Goal: Task Accomplishment & Management: Complete application form

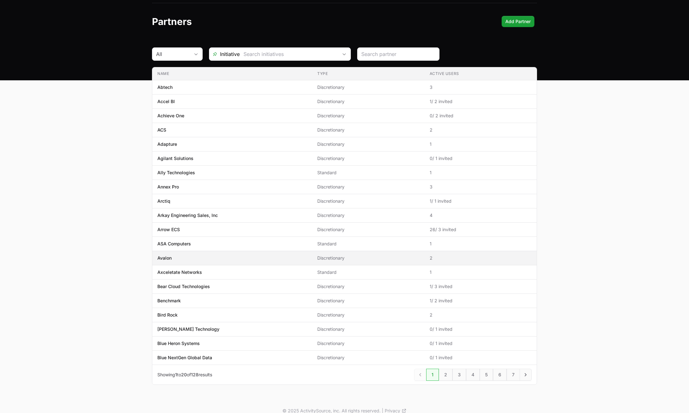
scroll to position [26, 0]
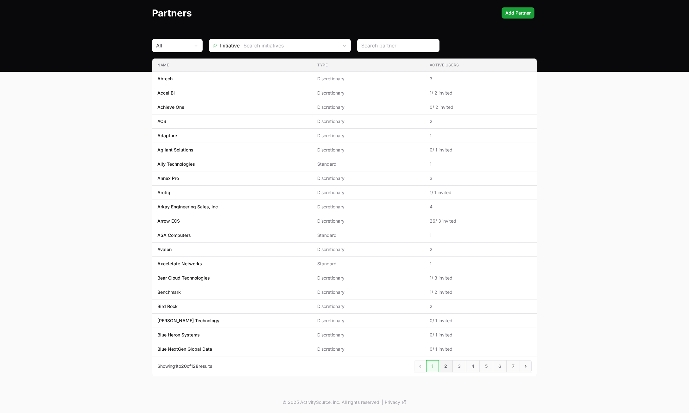
click at [444, 364] on link "2" at bounding box center [446, 366] width 14 height 12
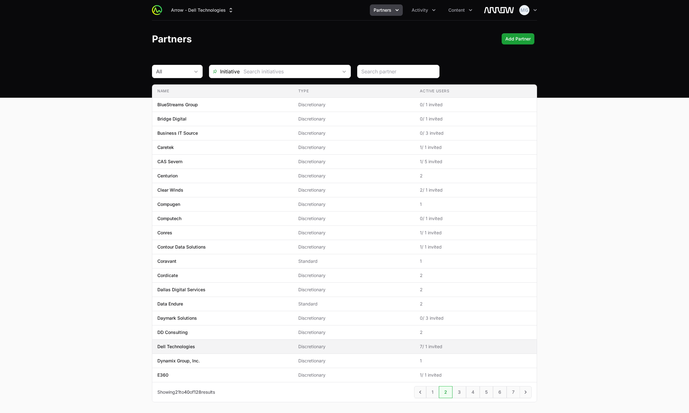
click at [212, 346] on span "Dell Technologies" at bounding box center [222, 347] width 131 height 6
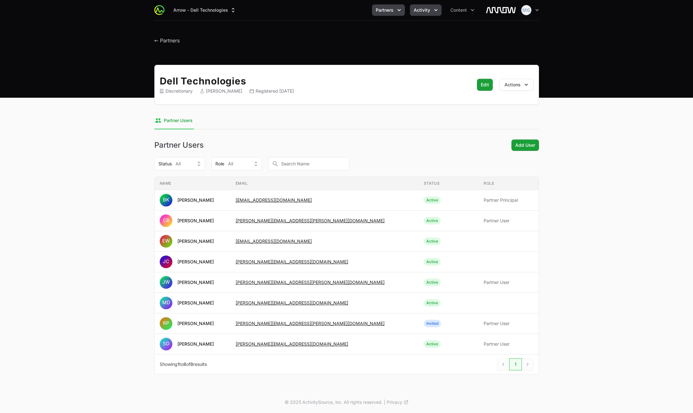
click at [427, 11] on span "Activity" at bounding box center [422, 10] width 16 height 6
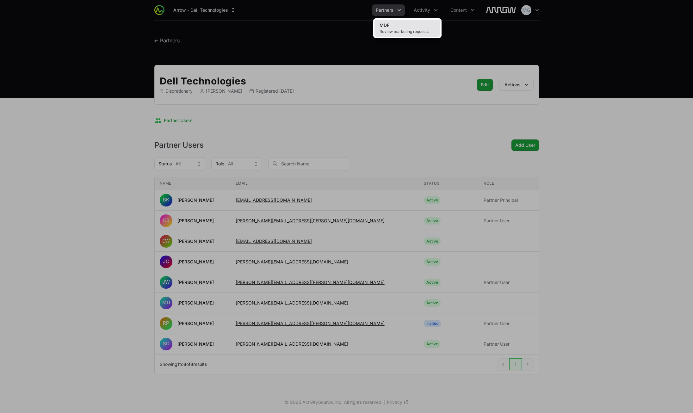
click at [396, 35] on link "MDF Review marketing requests" at bounding box center [408, 28] width 66 height 17
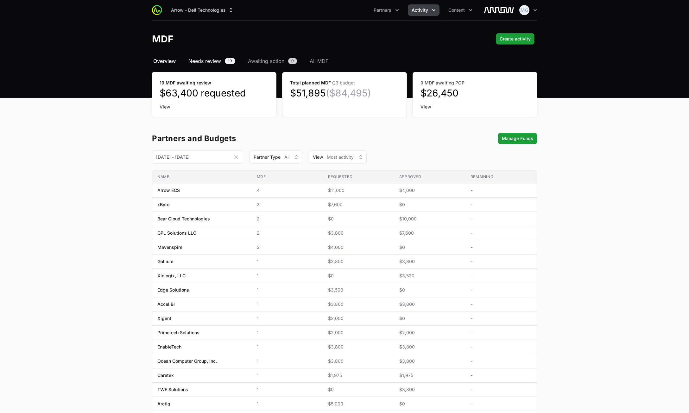
click at [197, 58] on span "Needs review" at bounding box center [204, 61] width 33 height 8
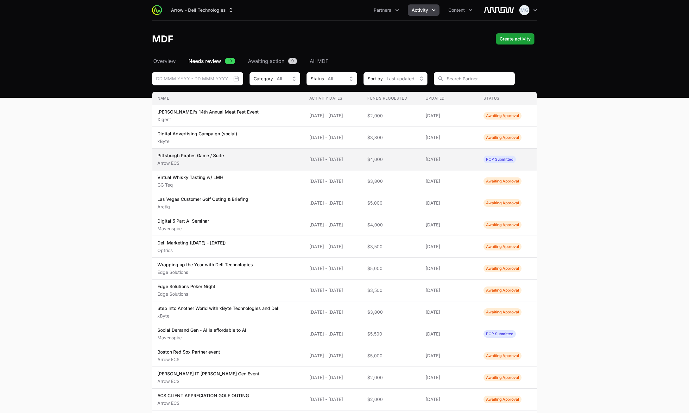
click at [511, 161] on span "POP Submitted" at bounding box center [499, 160] width 32 height 8
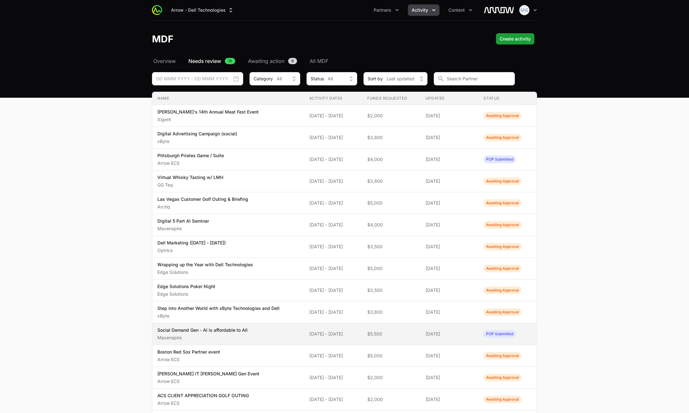
click at [505, 335] on span "POP Submitted" at bounding box center [499, 334] width 32 height 8
click at [464, 337] on span "[DATE]" at bounding box center [449, 334] width 48 height 6
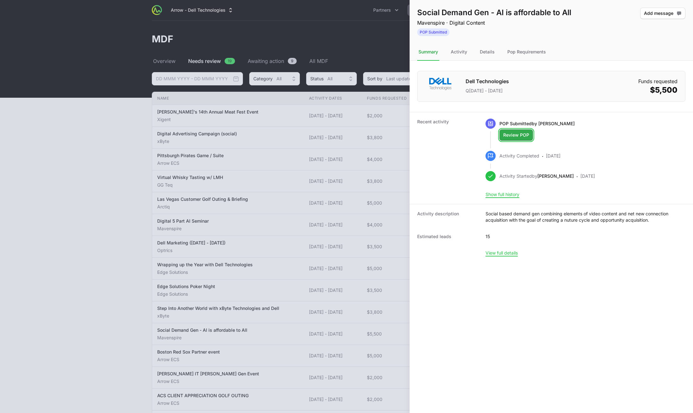
click at [521, 135] on span "Review POP" at bounding box center [516, 135] width 26 height 8
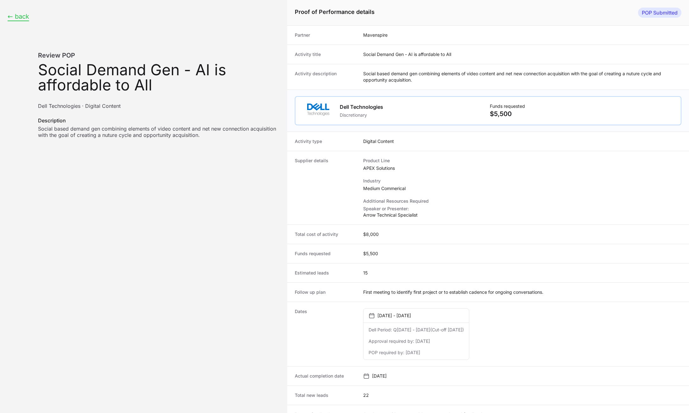
click at [23, 16] on button "← back" at bounding box center [19, 17] width 22 height 8
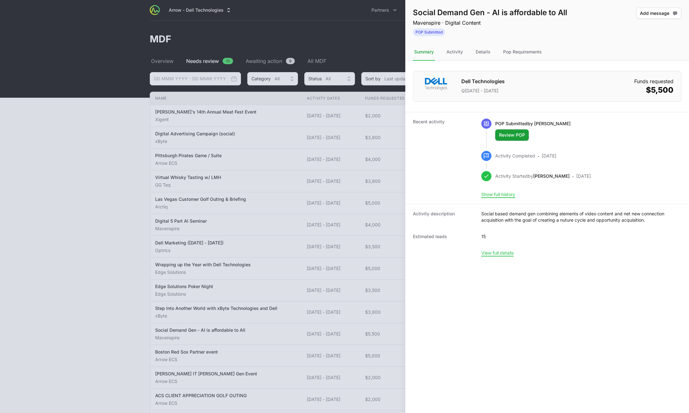
click at [334, 32] on div at bounding box center [344, 206] width 689 height 413
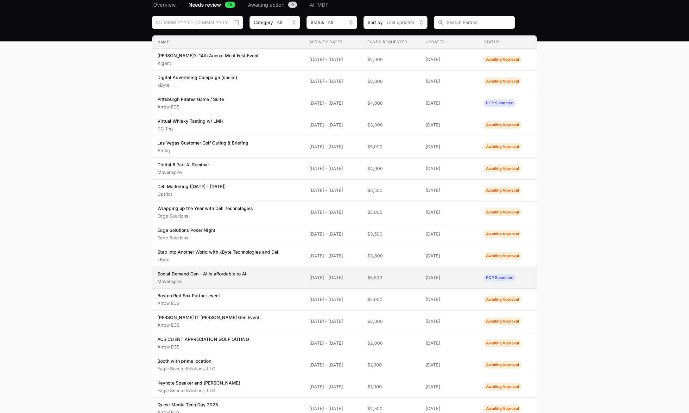
scroll to position [127, 0]
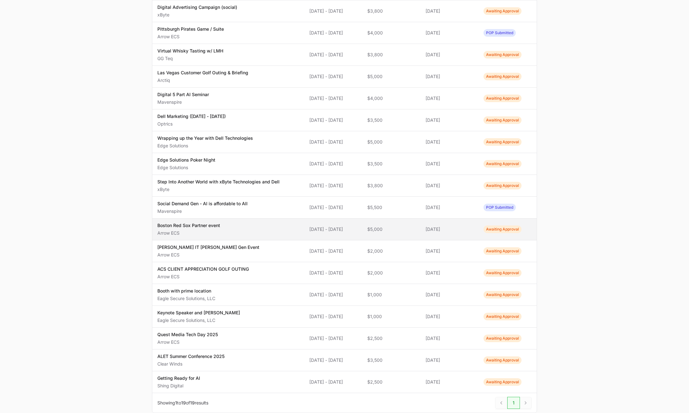
click at [187, 235] on p "Arrow ECS" at bounding box center [188, 233] width 63 height 6
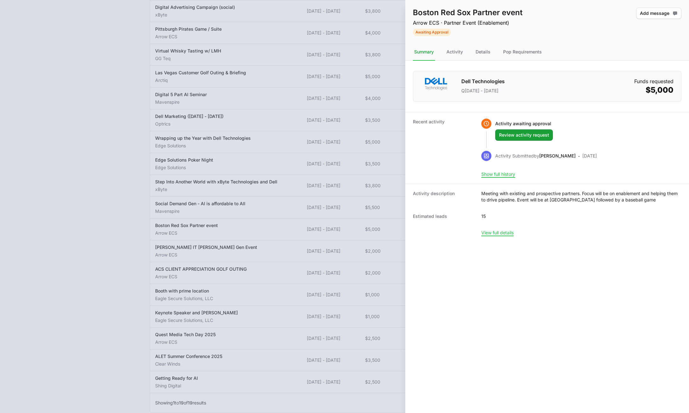
click at [93, 208] on div at bounding box center [344, 206] width 689 height 413
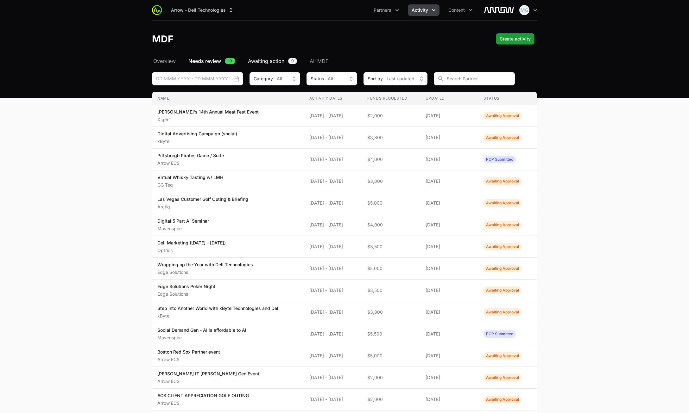
click at [266, 61] on span "Awaiting action" at bounding box center [266, 61] width 36 height 8
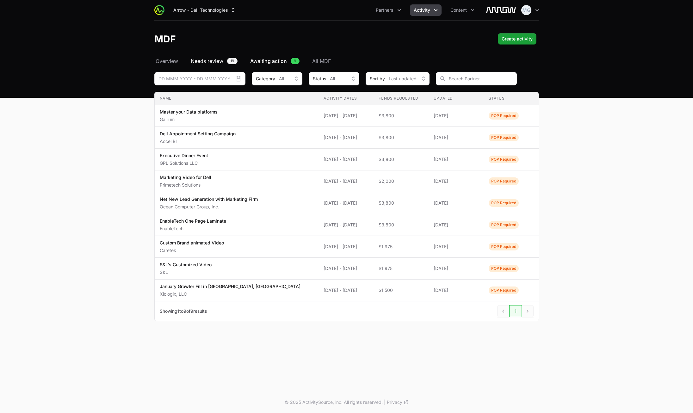
click at [216, 60] on span "Needs review" at bounding box center [207, 61] width 33 height 8
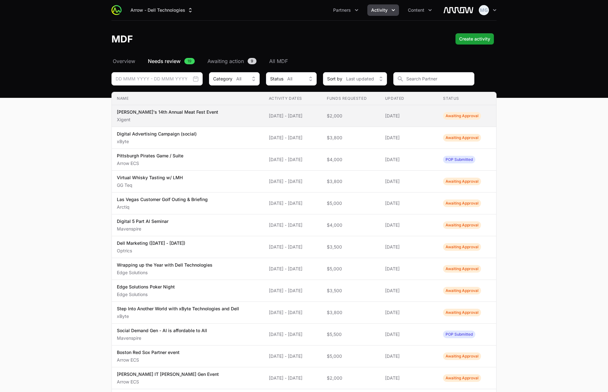
click at [140, 116] on div "[PERSON_NAME]'s 14th Annual Meat Fest Event Xigent" at bounding box center [167, 116] width 101 height 14
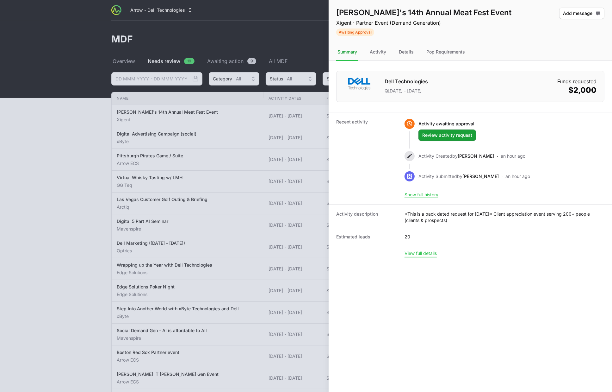
click at [428, 253] on button "View full details" at bounding box center [421, 253] width 32 height 6
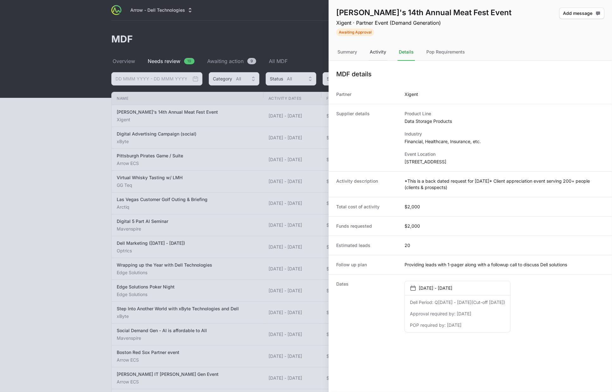
click at [380, 54] on div "Activity" at bounding box center [378, 52] width 19 height 17
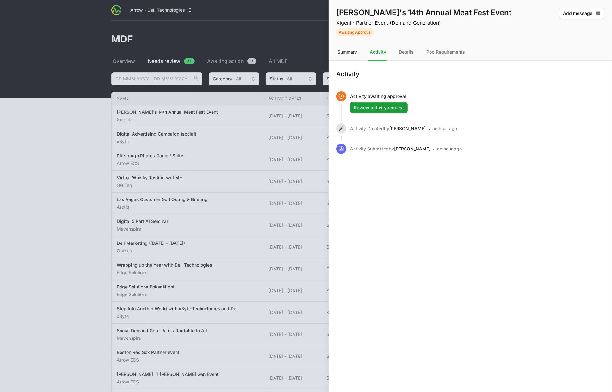
click at [346, 52] on div "Summary" at bounding box center [347, 52] width 22 height 17
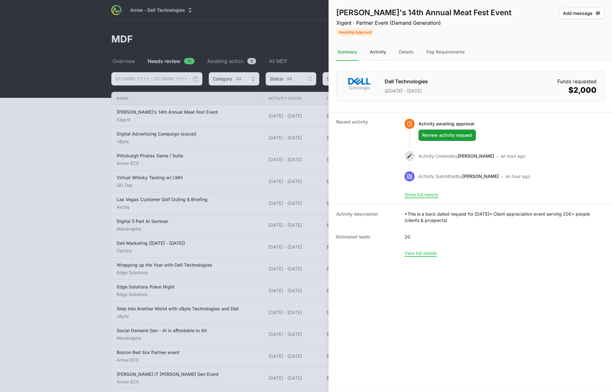
click at [383, 53] on div "Activity" at bounding box center [378, 52] width 19 height 17
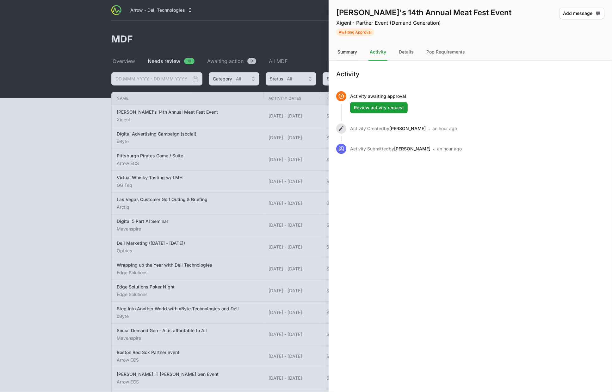
click at [346, 52] on div "Summary" at bounding box center [347, 52] width 22 height 17
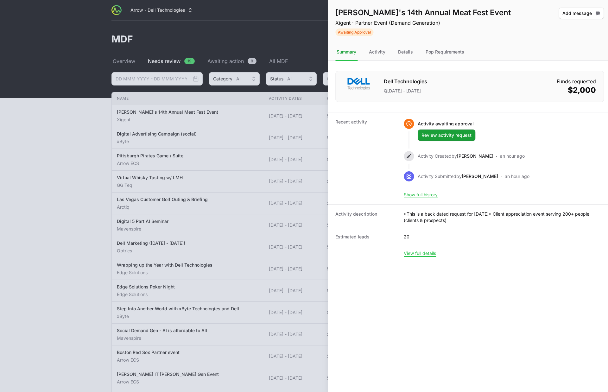
click at [86, 181] on div at bounding box center [304, 196] width 608 height 392
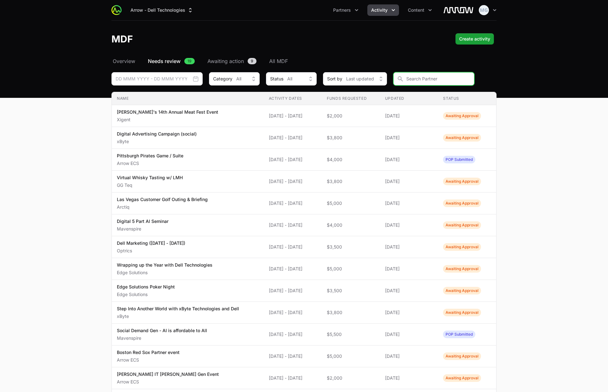
click at [415, 77] on input "MDF Filters" at bounding box center [433, 78] width 81 height 13
type input "Xigent"
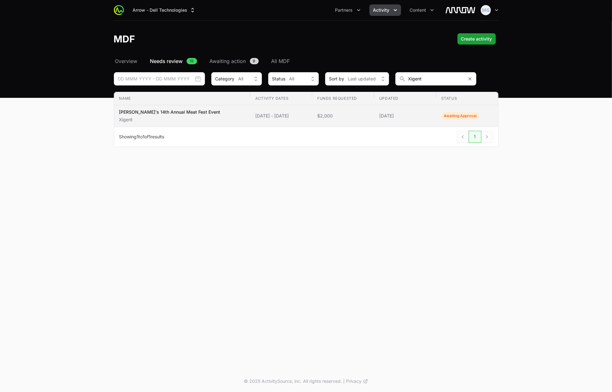
click at [162, 107] on td "Name [PERSON_NAME]'s 14th Annual Meat Fest Event Xigent" at bounding box center [182, 116] width 136 height 22
click at [134, 115] on div "[PERSON_NAME]'s 14th Annual Meat Fest Event Xigent" at bounding box center [169, 116] width 101 height 14
click at [446, 116] on span "Awaiting Approval" at bounding box center [460, 116] width 38 height 8
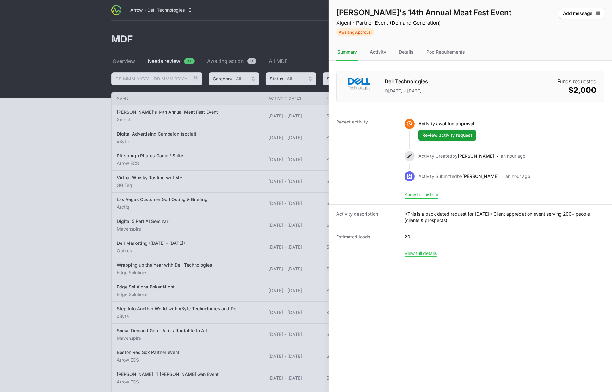
click at [410, 195] on button "Show full history" at bounding box center [422, 195] width 34 height 6
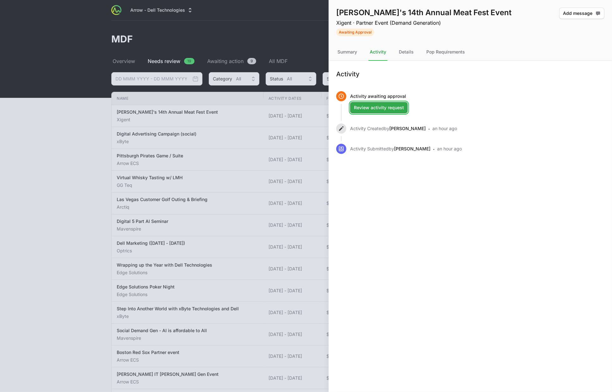
click at [379, 104] on span "Review activity request" at bounding box center [379, 108] width 50 height 8
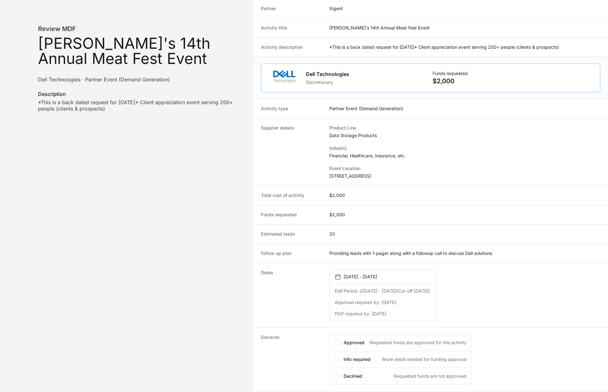
scroll to position [58, 0]
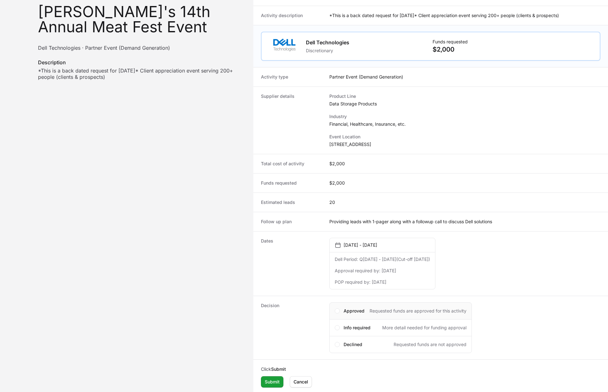
click at [338, 312] on div "Approved Requested funds are approved for this activity" at bounding box center [400, 310] width 142 height 17
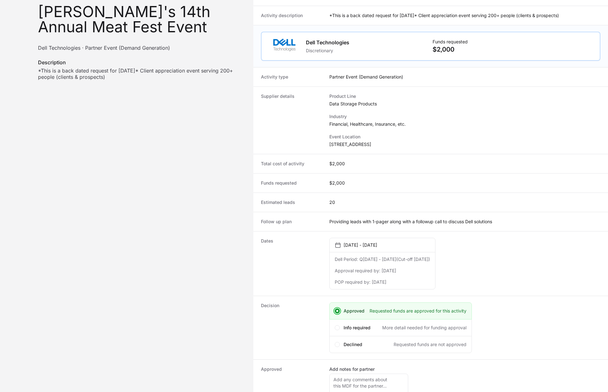
scroll to position [103, 0]
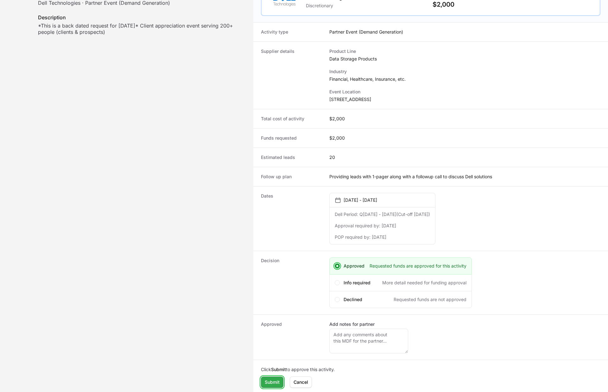
click at [272, 380] on span "Submit" at bounding box center [272, 382] width 15 height 8
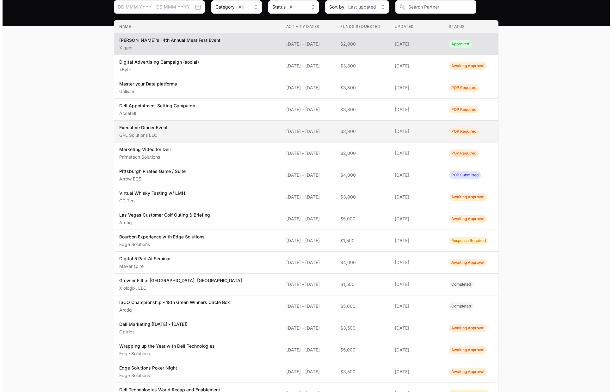
scroll to position [72, 0]
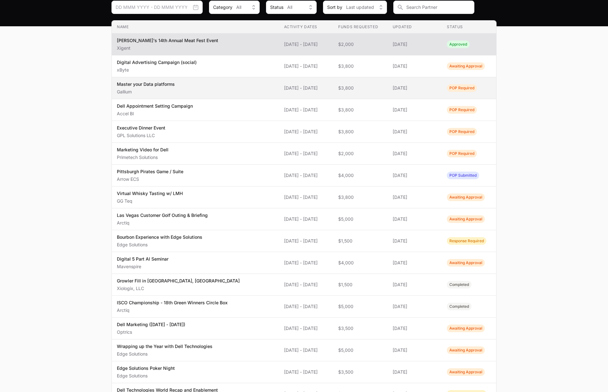
click at [163, 86] on p "Master your Data platforms" at bounding box center [146, 84] width 58 height 6
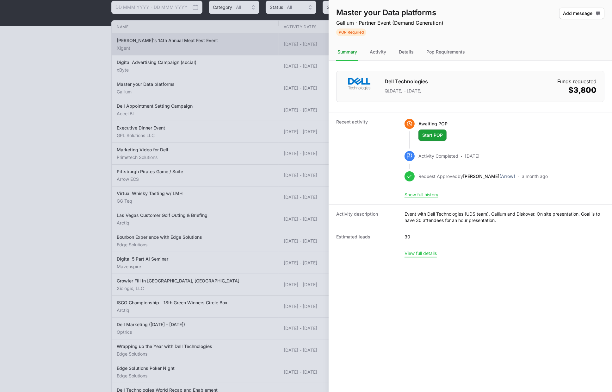
click at [434, 252] on button "View full details" at bounding box center [421, 253] width 32 height 6
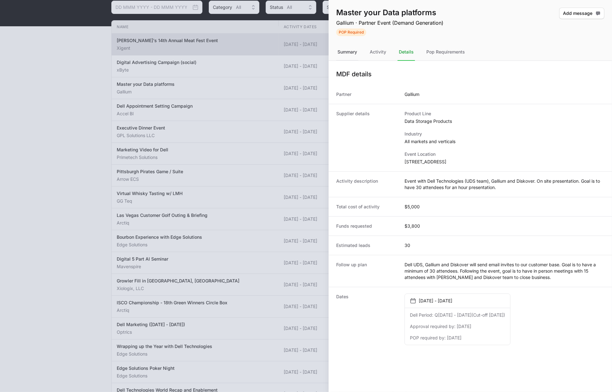
click at [355, 53] on div "Summary" at bounding box center [347, 52] width 22 height 17
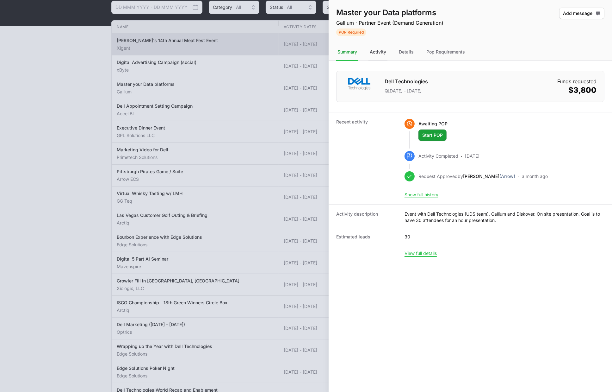
click at [380, 53] on div "Activity" at bounding box center [378, 52] width 19 height 17
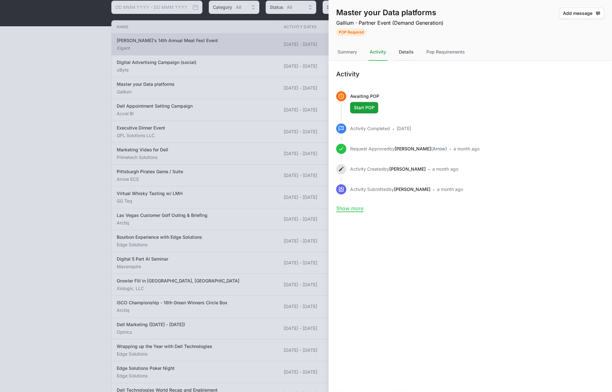
click at [407, 51] on div "Details" at bounding box center [406, 52] width 17 height 17
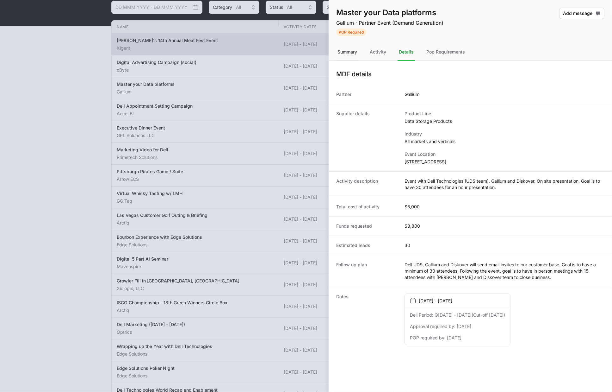
click at [351, 52] on div "Summary" at bounding box center [347, 52] width 22 height 17
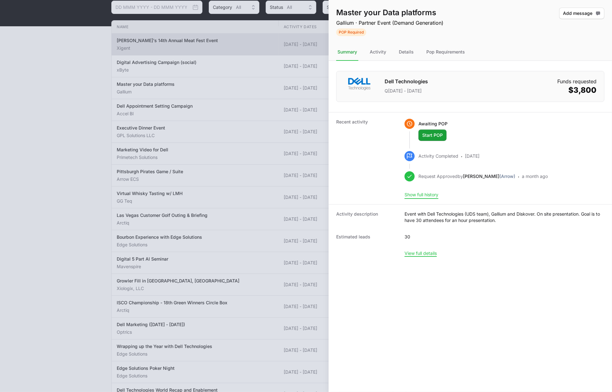
click at [427, 194] on button "Show full history" at bounding box center [422, 195] width 34 height 6
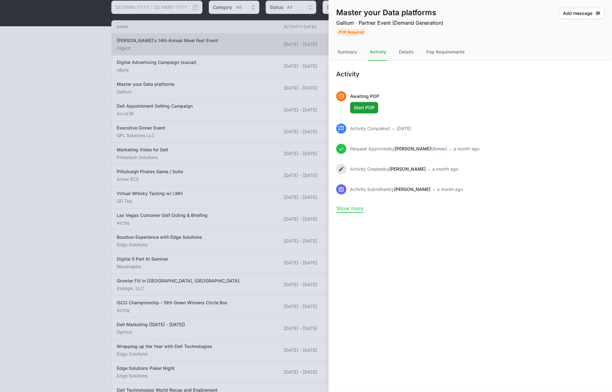
click at [347, 211] on button "Show more" at bounding box center [349, 208] width 27 height 6
click at [346, 52] on div "Summary" at bounding box center [347, 52] width 22 height 17
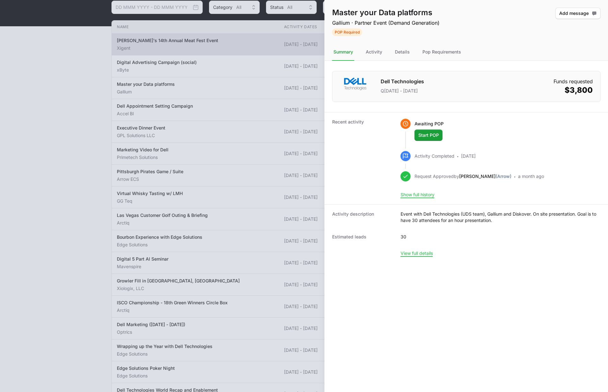
click at [52, 117] on div at bounding box center [304, 196] width 608 height 392
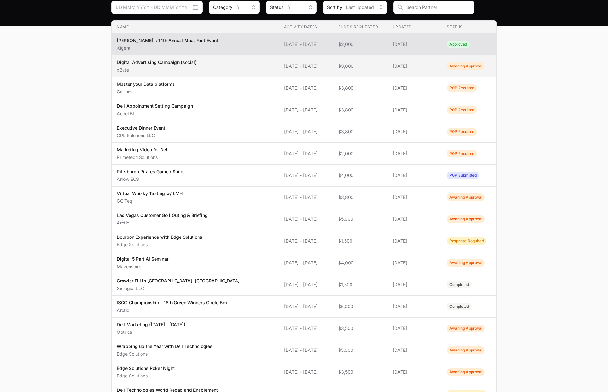
click at [167, 64] on p "Digital Advertising Campaign (social)" at bounding box center [157, 62] width 80 height 6
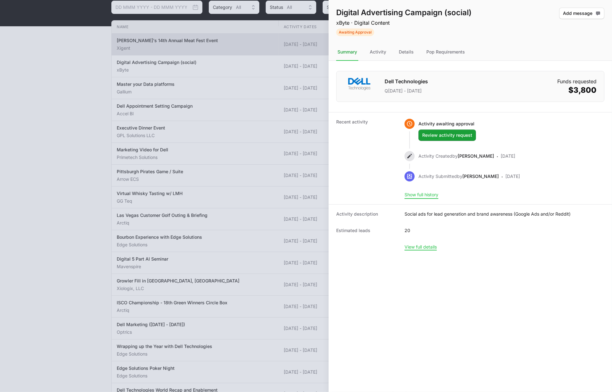
click at [432, 194] on button "Show full history" at bounding box center [422, 195] width 34 height 6
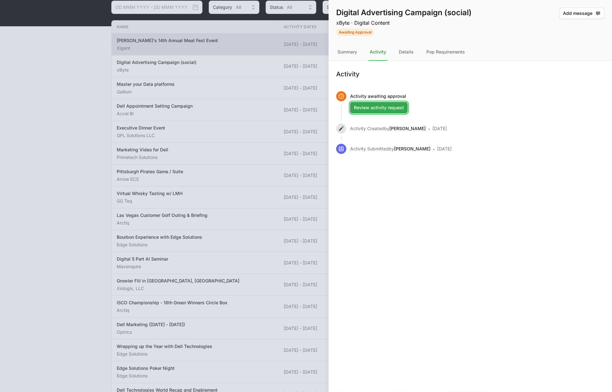
click at [363, 104] on span "Review activity request" at bounding box center [379, 108] width 50 height 8
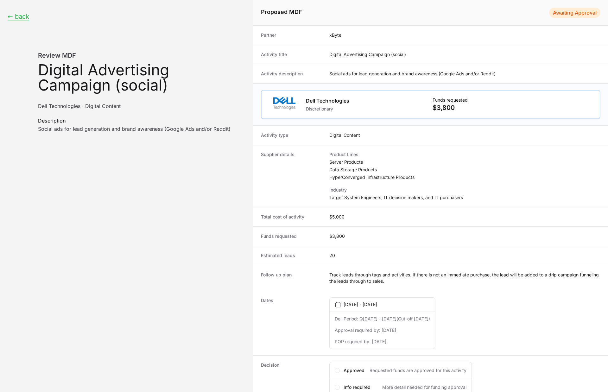
click at [20, 18] on button "← back" at bounding box center [19, 17] width 22 height 8
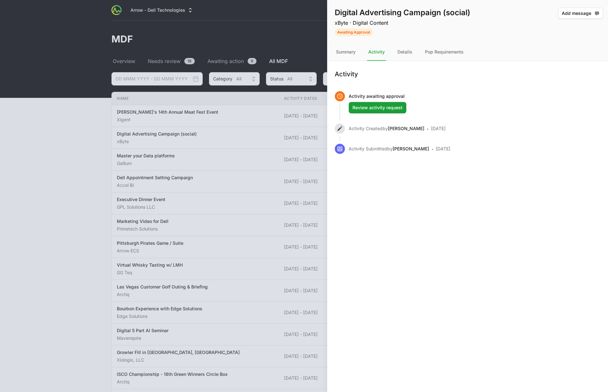
click at [57, 174] on div at bounding box center [304, 196] width 608 height 392
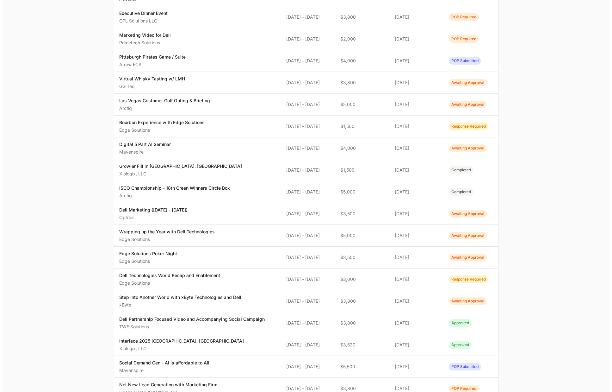
scroll to position [190, 0]
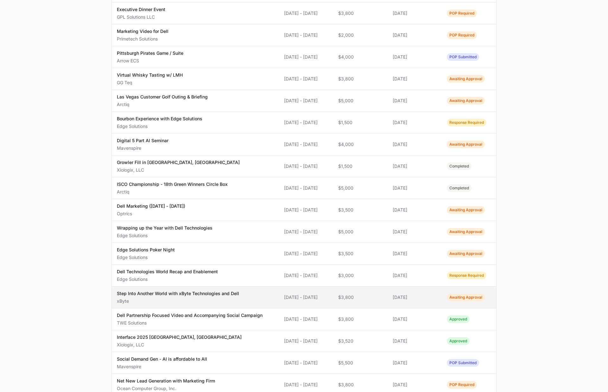
click at [166, 298] on p "xByte" at bounding box center [178, 301] width 122 height 6
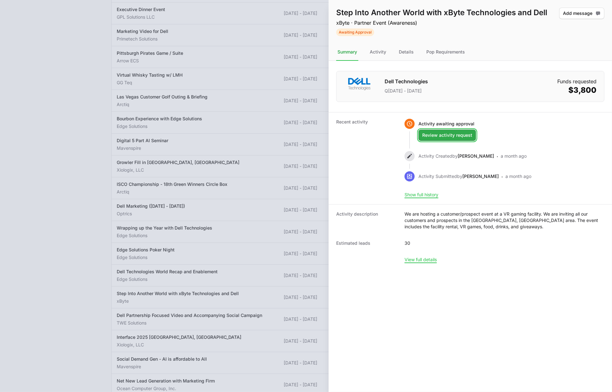
click at [439, 135] on span "Review activity request" at bounding box center [447, 135] width 50 height 8
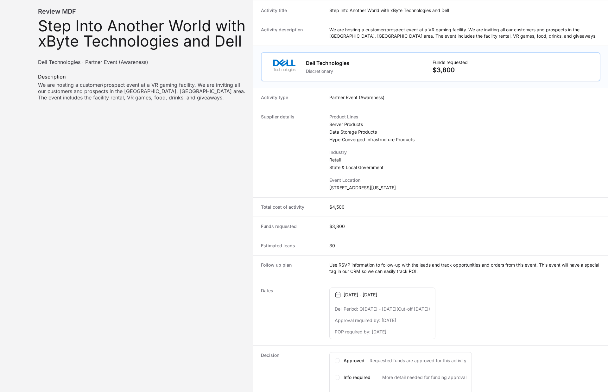
scroll to position [94, 0]
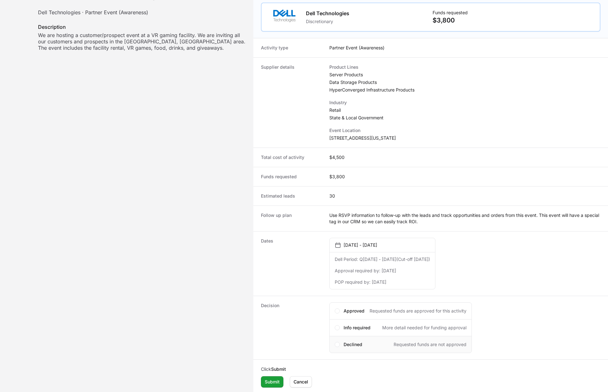
click at [340, 342] on div "Declined Requested funds are not approved" at bounding box center [400, 344] width 142 height 17
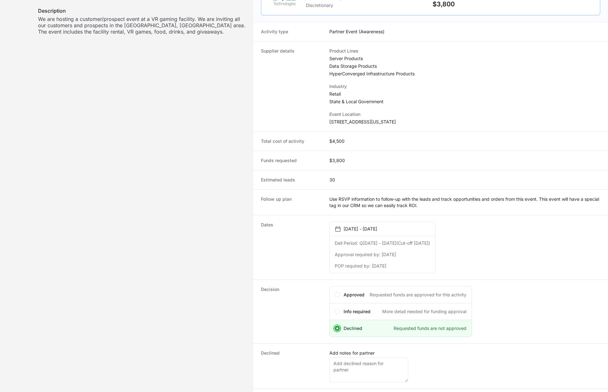
scroll to position [139, 0]
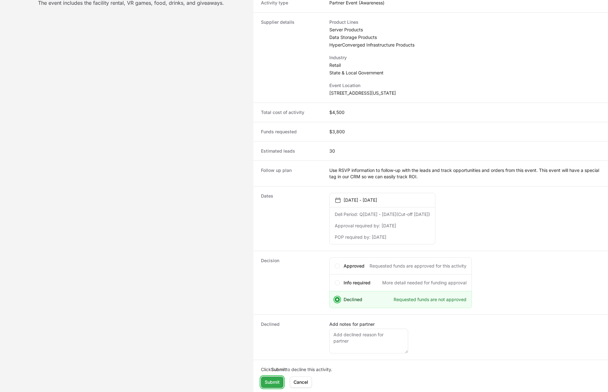
click at [272, 380] on span "Submit" at bounding box center [272, 382] width 15 height 8
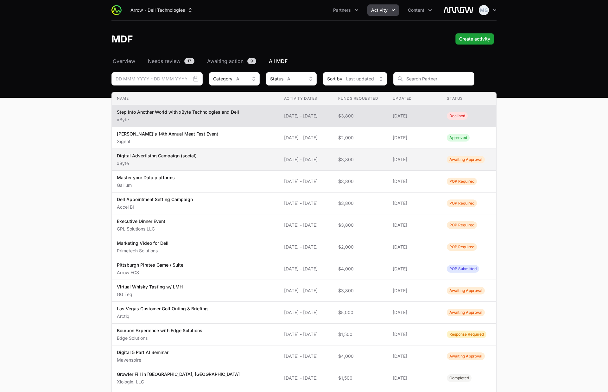
click at [159, 161] on p "xByte" at bounding box center [157, 163] width 80 height 6
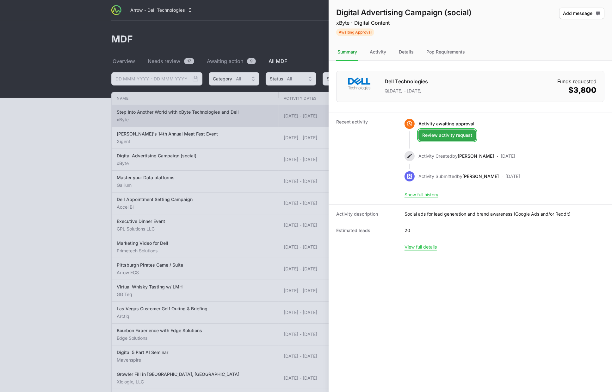
click at [439, 134] on span "Review activity request" at bounding box center [447, 135] width 50 height 8
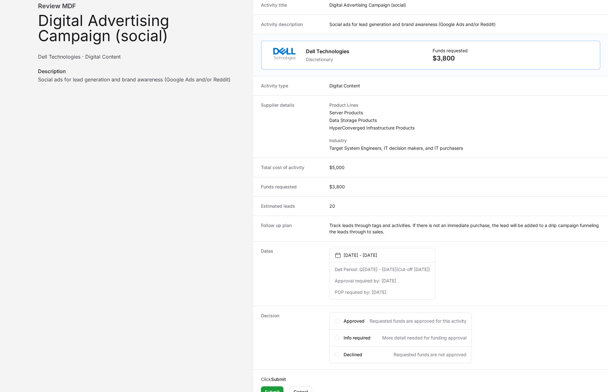
scroll to position [59, 0]
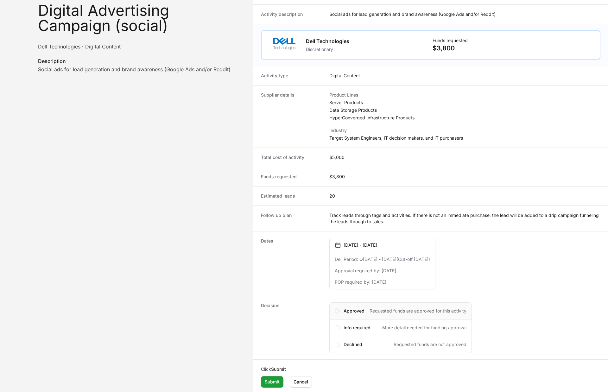
click at [338, 310] on span "Activity details" at bounding box center [336, 310] width 5 height 5
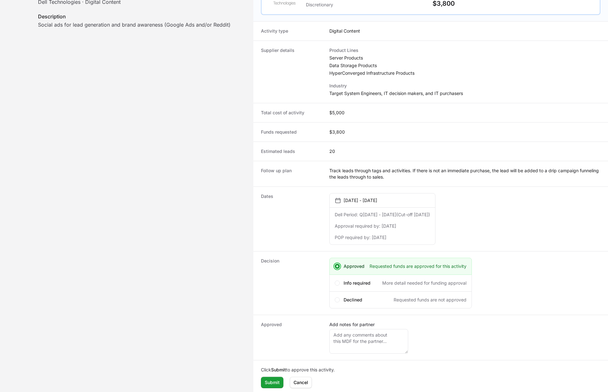
scroll to position [104, 0]
click at [270, 378] on span "Submit" at bounding box center [272, 382] width 15 height 8
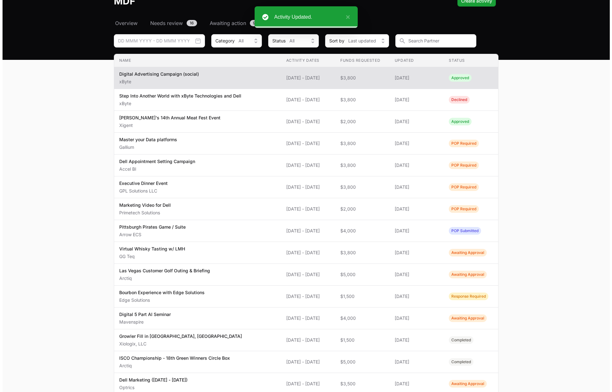
scroll to position [9, 0]
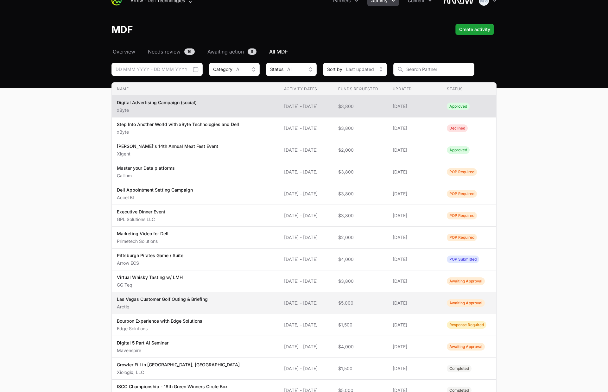
click at [170, 302] on div "Las Vegas Customer Golf Outing & Briefing Arctiq" at bounding box center [162, 303] width 91 height 14
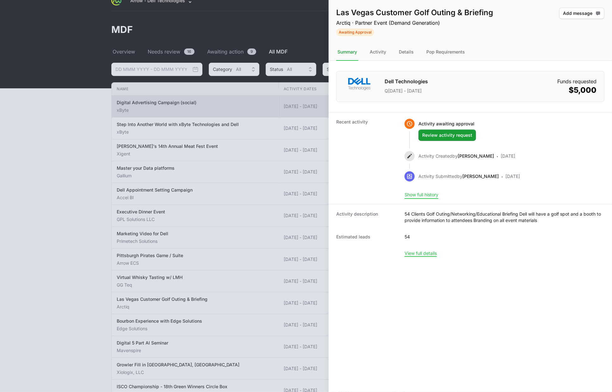
click at [432, 196] on button "Show full history" at bounding box center [422, 195] width 34 height 6
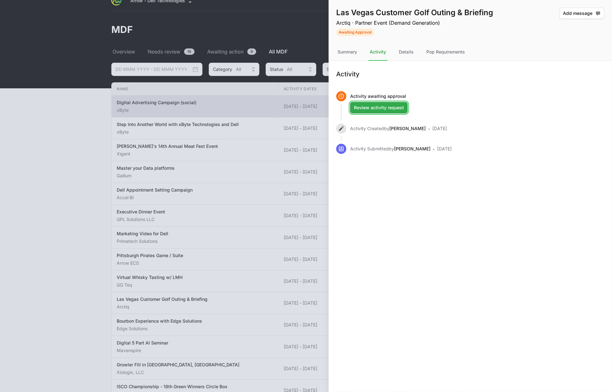
click at [391, 109] on span "Review activity request" at bounding box center [379, 108] width 50 height 8
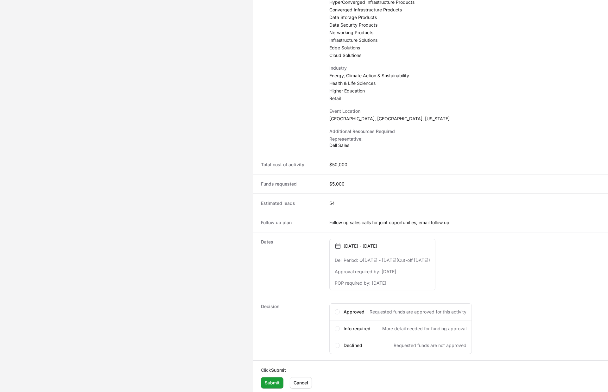
scroll to position [167, 0]
click at [338, 344] on span "Activity details" at bounding box center [336, 344] width 5 height 5
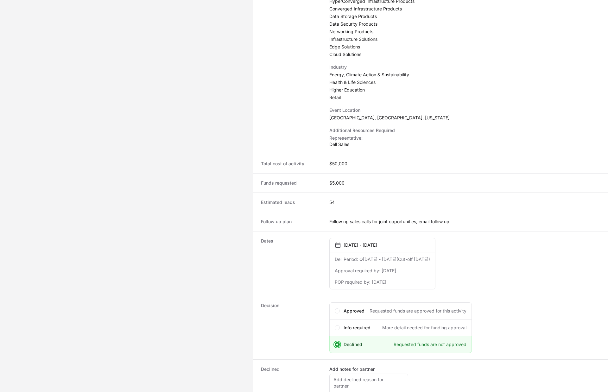
scroll to position [212, 0]
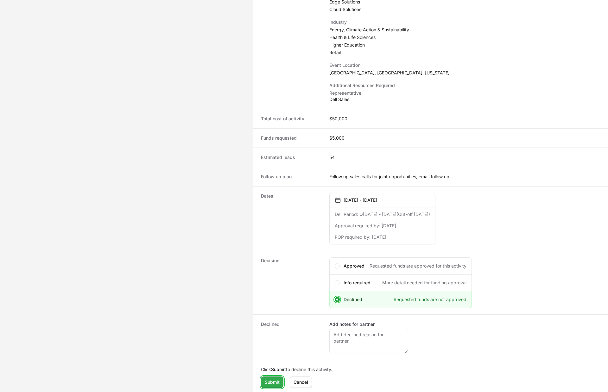
click at [268, 381] on span "Submit" at bounding box center [272, 382] width 15 height 8
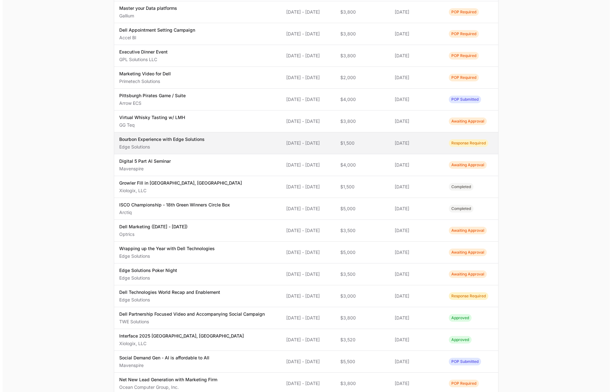
scroll to position [180, 0]
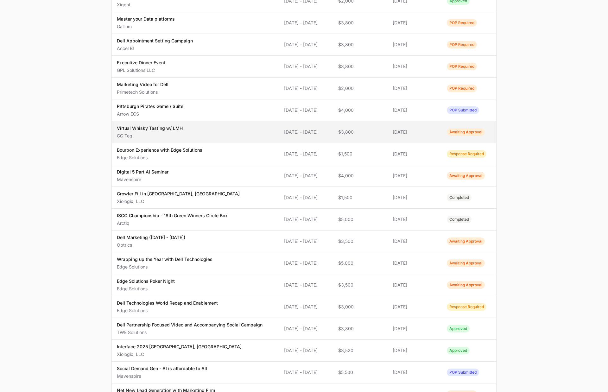
click at [177, 134] on p "GG Teq" at bounding box center [150, 136] width 66 height 6
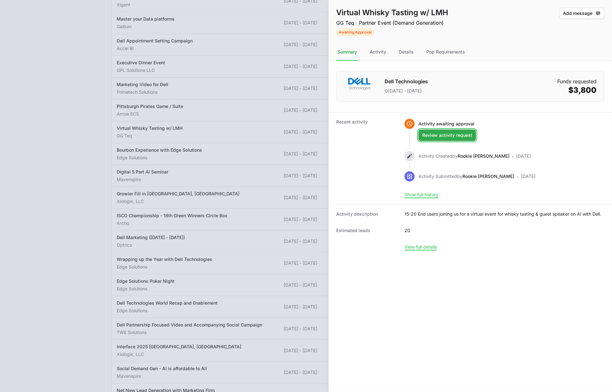
click at [460, 136] on span "Review activity request" at bounding box center [447, 135] width 50 height 8
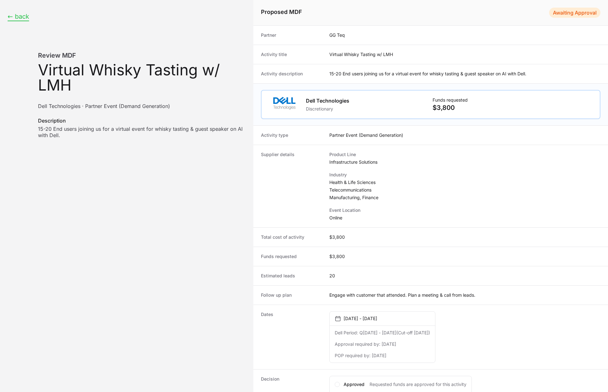
click at [22, 17] on button "← back" at bounding box center [19, 17] width 22 height 8
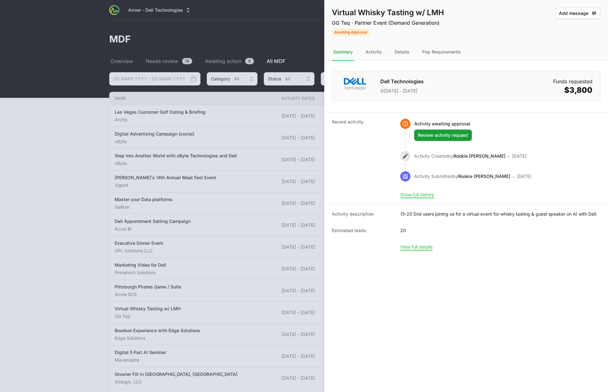
click at [75, 71] on div at bounding box center [304, 196] width 608 height 392
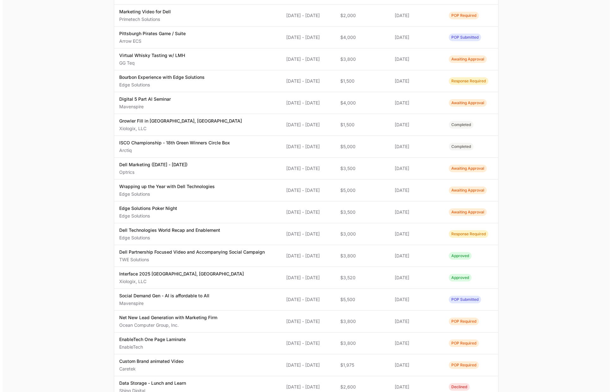
scroll to position [285, 0]
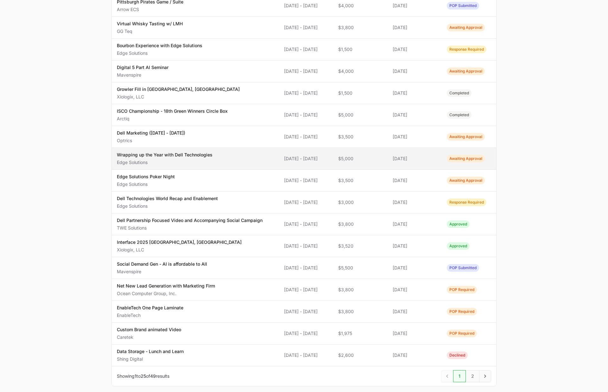
click at [177, 161] on p "Edge Solutions" at bounding box center [165, 162] width 96 height 6
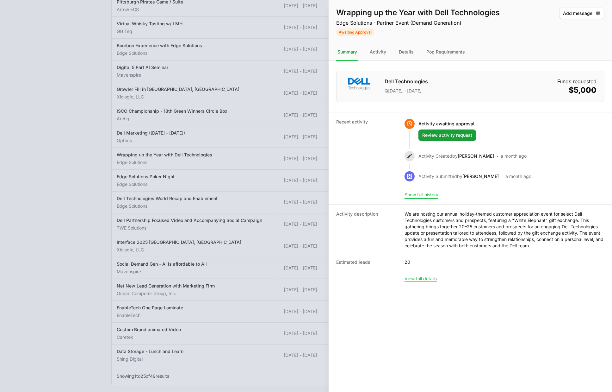
click at [428, 195] on button "Show full history" at bounding box center [422, 195] width 34 height 6
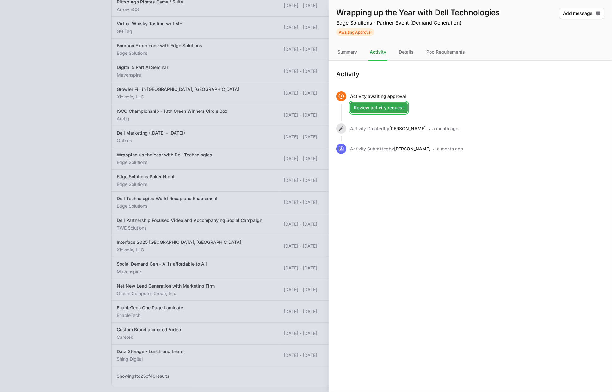
click at [399, 109] on span "Review activity request" at bounding box center [379, 108] width 50 height 8
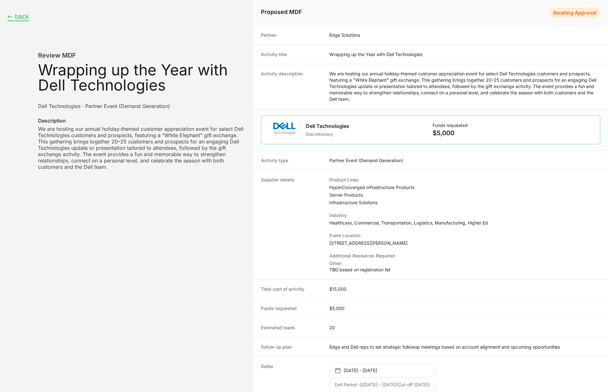
click at [18, 17] on button "← back" at bounding box center [19, 17] width 22 height 8
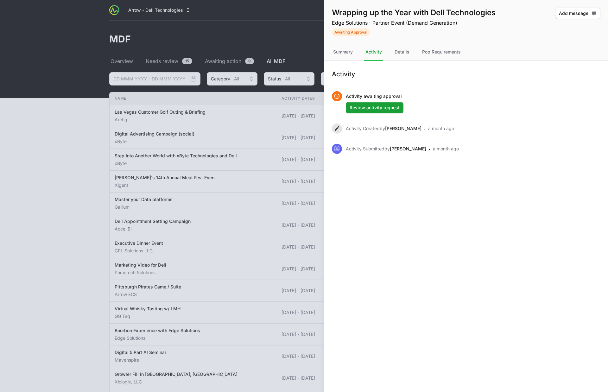
click at [80, 154] on div at bounding box center [304, 196] width 608 height 392
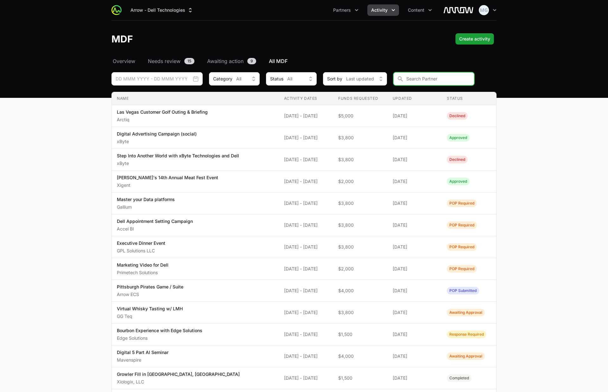
click at [420, 77] on input "MDF Filters" at bounding box center [433, 78] width 81 height 13
type input "Edge Solutions"
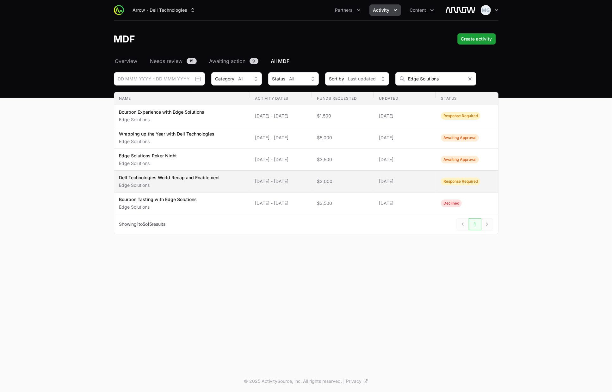
click at [203, 187] on p "Edge Solutions" at bounding box center [169, 185] width 101 height 6
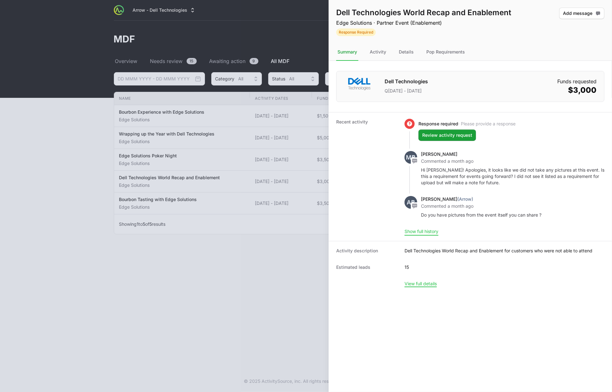
click at [432, 233] on button "Show full history" at bounding box center [422, 231] width 34 height 6
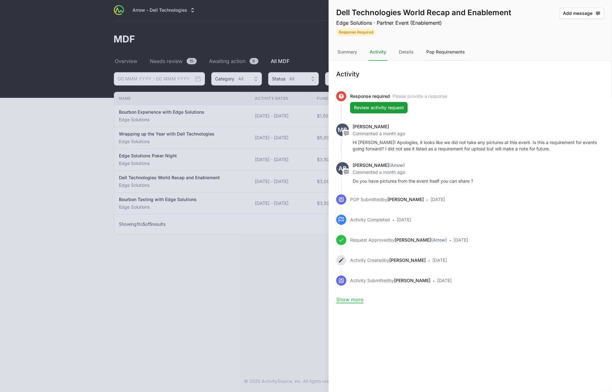
click at [447, 51] on div "Pop Requirements" at bounding box center [445, 52] width 41 height 17
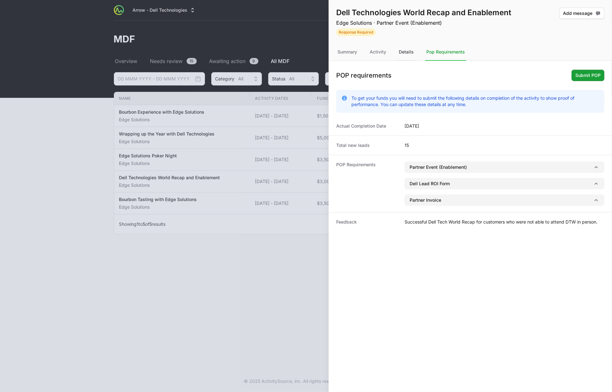
click at [402, 54] on div "Details" at bounding box center [406, 52] width 17 height 17
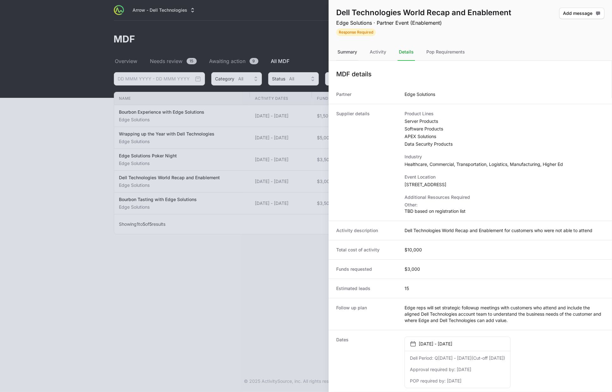
click at [353, 51] on div "Summary" at bounding box center [347, 52] width 22 height 17
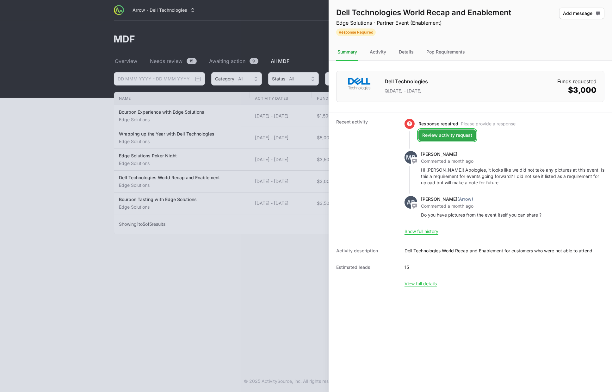
click at [449, 135] on span "Review activity request" at bounding box center [447, 135] width 50 height 8
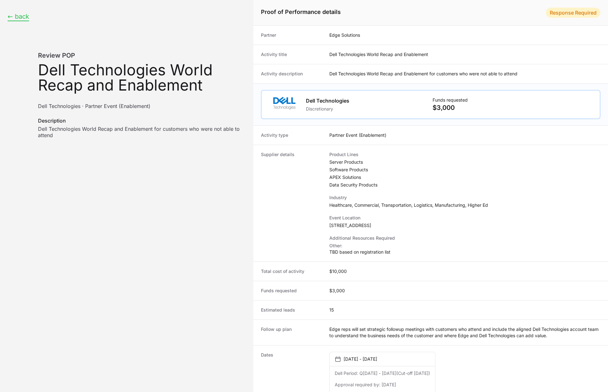
click at [20, 15] on button "← back" at bounding box center [19, 17] width 22 height 8
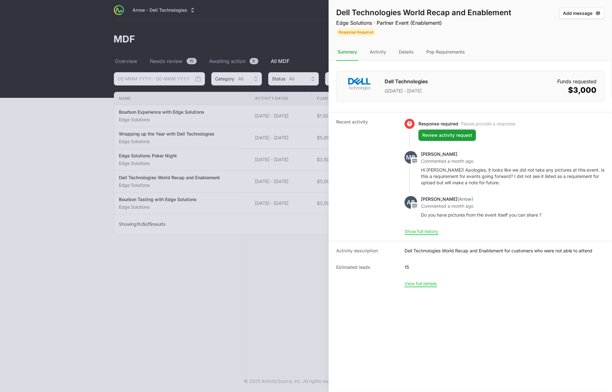
click at [15, 162] on div at bounding box center [306, 196] width 612 height 392
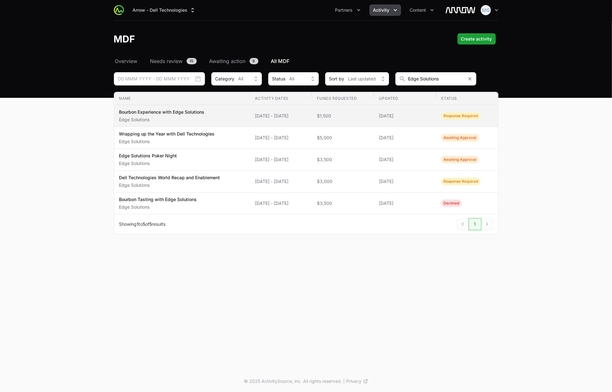
click at [191, 113] on p "Bourbon Experience with Edge Solutions" at bounding box center [161, 112] width 85 height 6
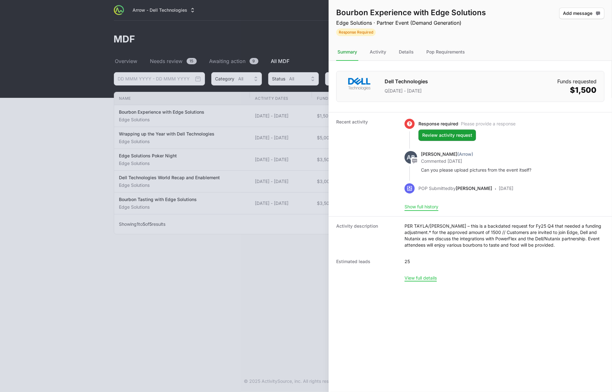
click at [427, 208] on button "Show full history" at bounding box center [422, 207] width 34 height 6
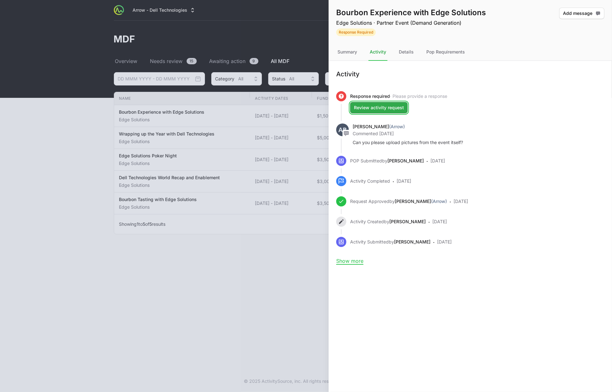
click at [385, 109] on span "Review activity request" at bounding box center [379, 108] width 50 height 8
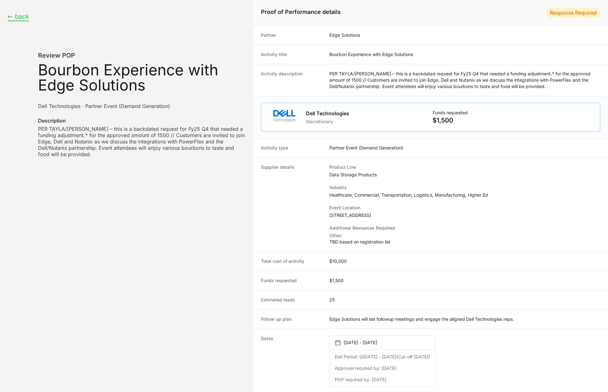
click at [18, 16] on button "← back" at bounding box center [19, 17] width 22 height 8
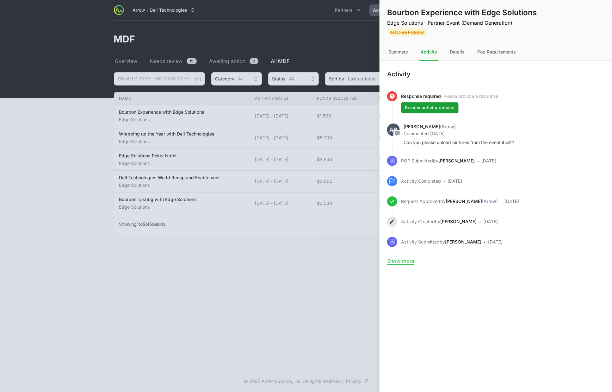
click at [13, 151] on div at bounding box center [306, 196] width 612 height 392
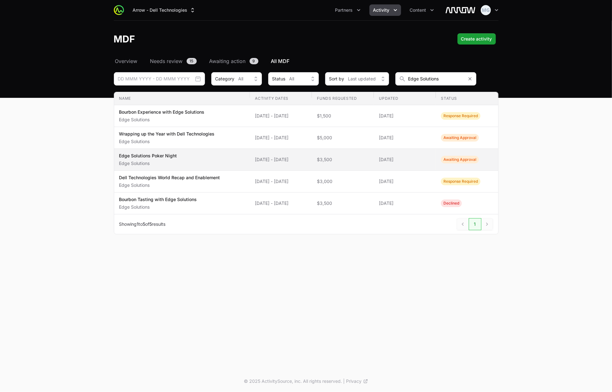
click at [166, 164] on p "Edge Solutions" at bounding box center [148, 163] width 58 height 6
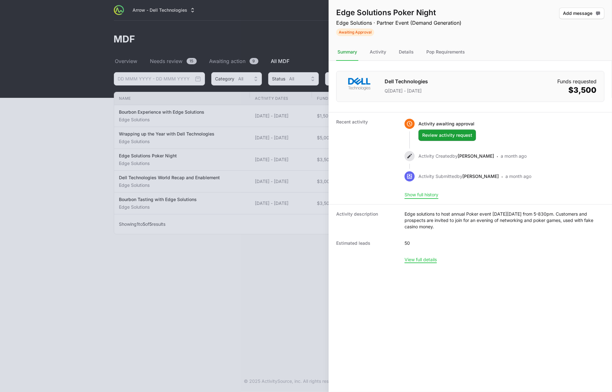
click at [431, 195] on button "Show full history" at bounding box center [422, 195] width 34 height 6
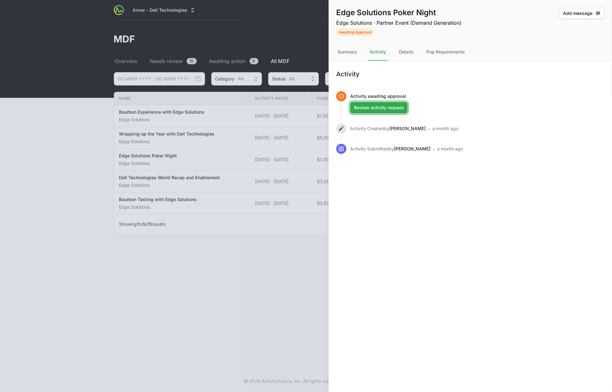
click at [390, 107] on span "Review activity request" at bounding box center [379, 108] width 50 height 8
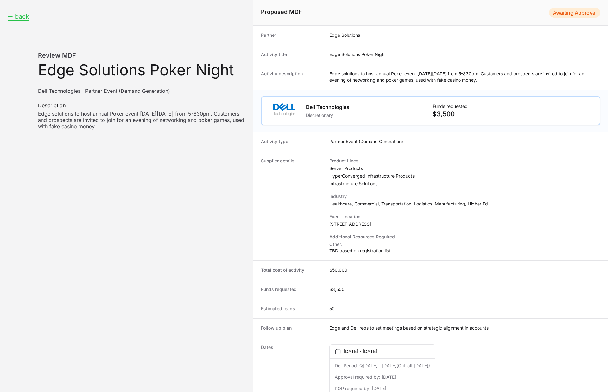
scroll to position [106, 0]
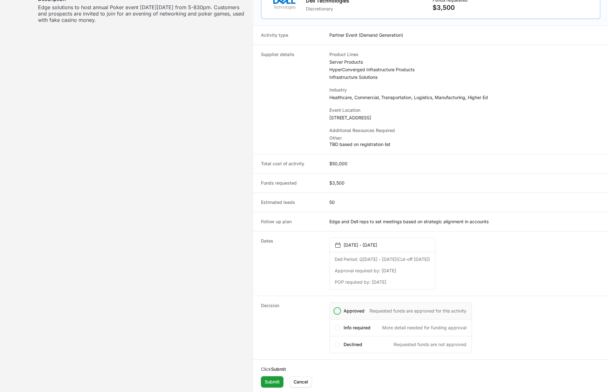
click at [338, 309] on span "Activity details" at bounding box center [336, 310] width 5 height 5
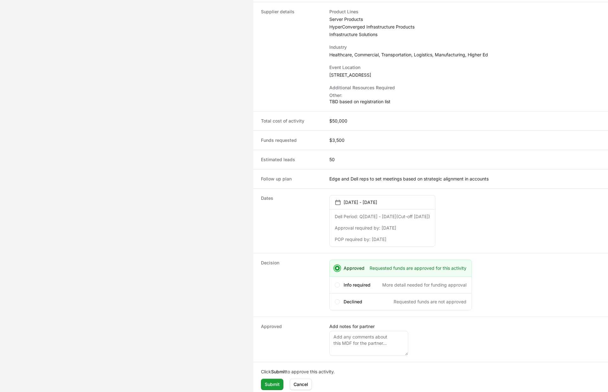
scroll to position [151, 0]
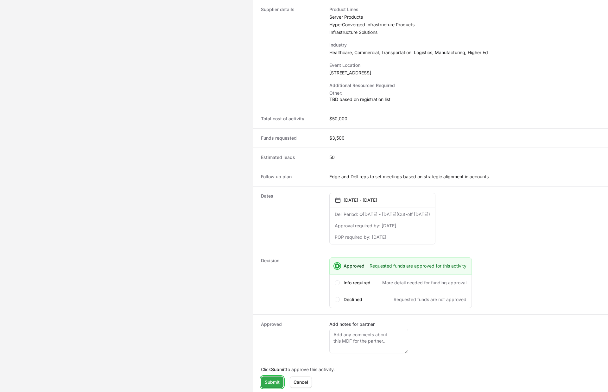
click at [272, 381] on span "Submit" at bounding box center [272, 382] width 15 height 8
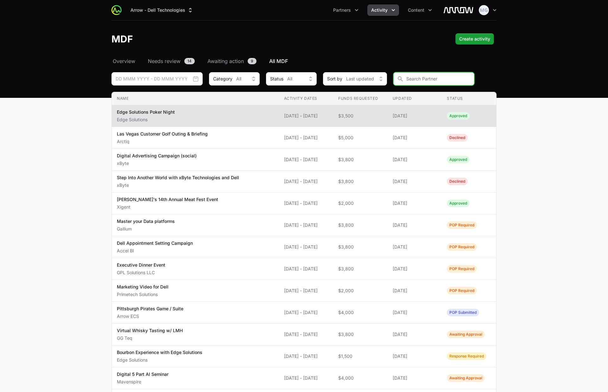
click at [419, 81] on input "MDF Filters" at bounding box center [433, 78] width 81 height 13
type input "edge"
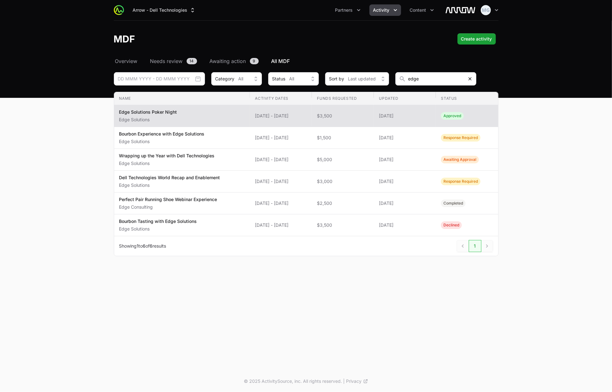
click at [469, 79] on icon "MDF Filters" at bounding box center [470, 78] width 3 height 3
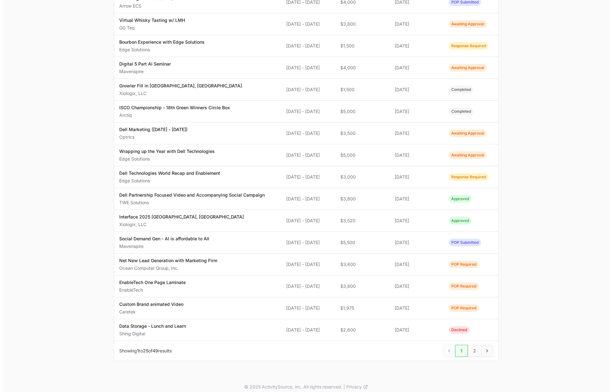
scroll to position [314, 0]
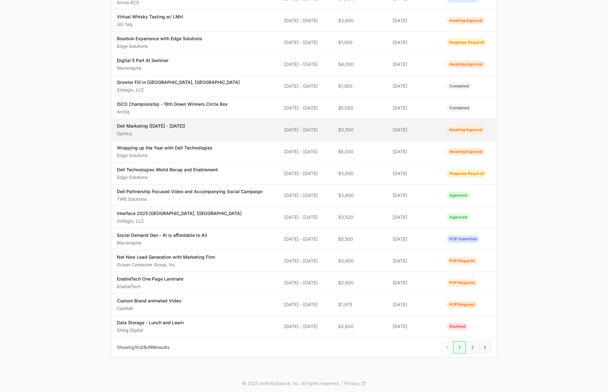
click at [138, 132] on p "Optrics" at bounding box center [151, 133] width 68 height 6
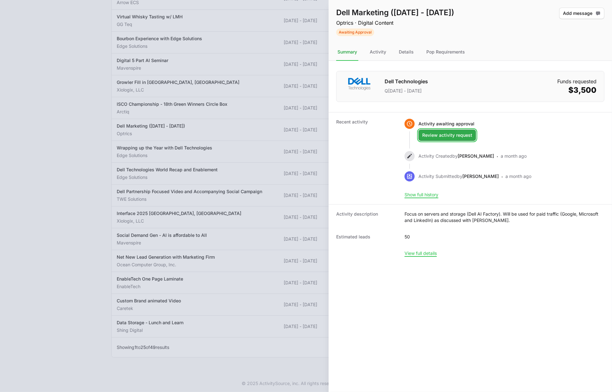
click at [456, 138] on span "Review activity request" at bounding box center [447, 135] width 50 height 8
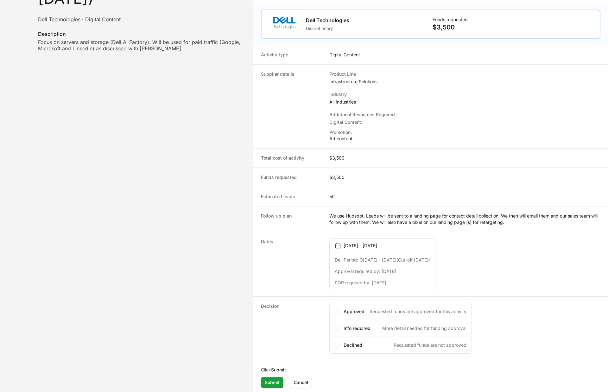
scroll to position [87, 0]
click at [339, 310] on span "Activity details" at bounding box center [336, 310] width 5 height 5
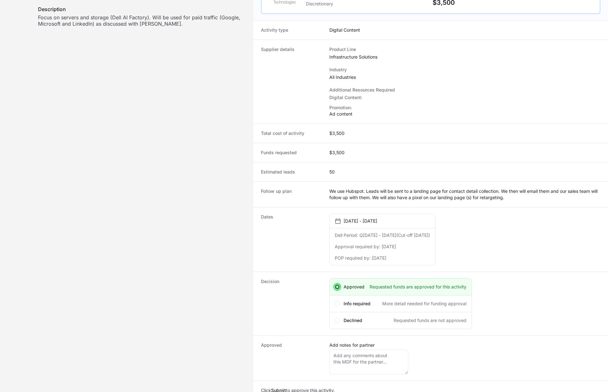
scroll to position [132, 0]
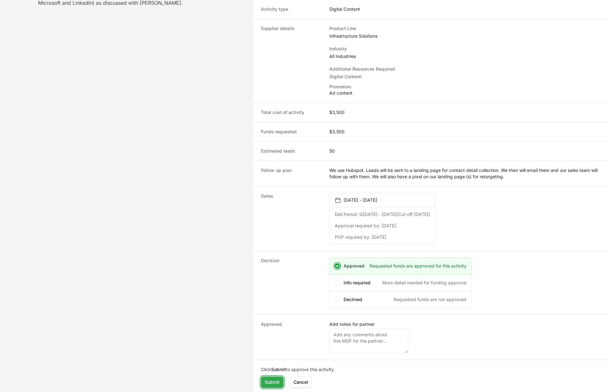
click at [271, 380] on span "Submit" at bounding box center [272, 382] width 15 height 8
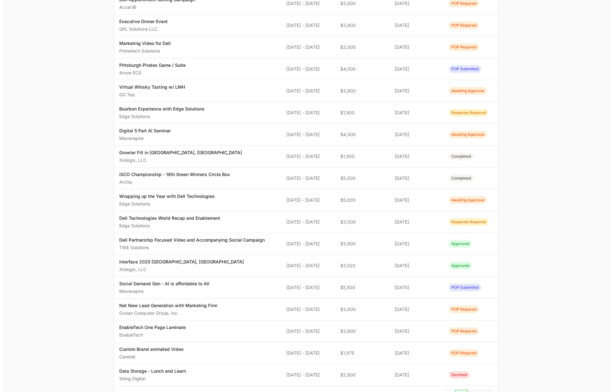
scroll to position [314, 0]
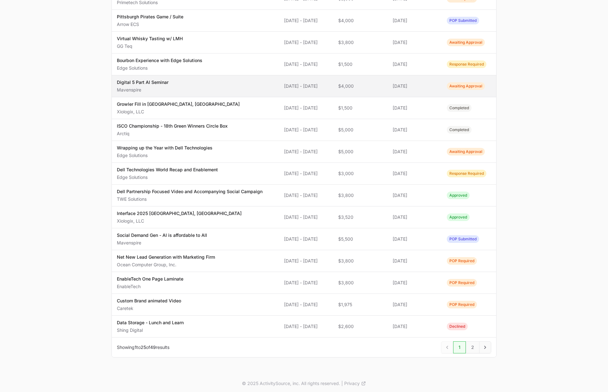
click at [136, 88] on p "Mavenspire" at bounding box center [143, 90] width 52 height 6
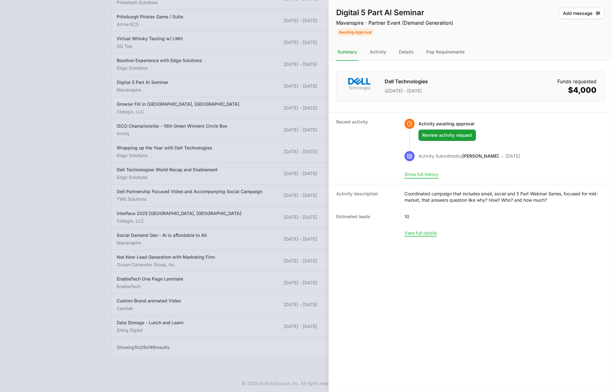
click at [429, 175] on button "Show full history" at bounding box center [422, 174] width 34 height 6
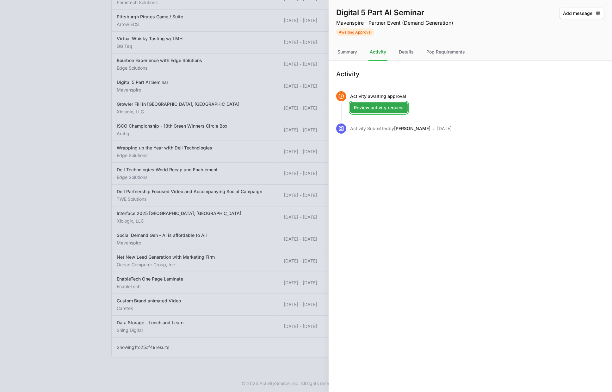
click at [391, 106] on span "Review activity request" at bounding box center [379, 108] width 50 height 8
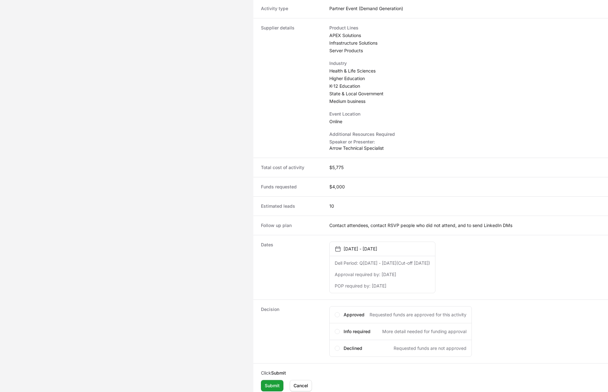
scroll to position [137, 0]
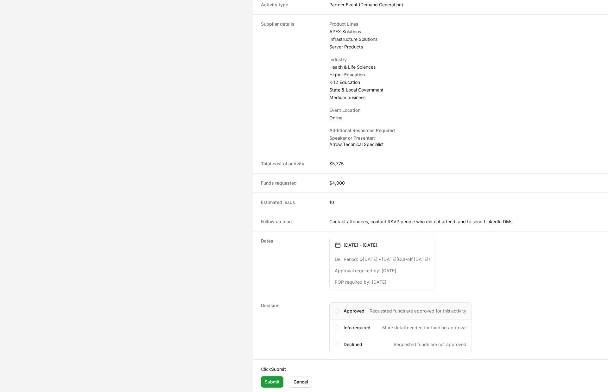
click at [337, 310] on span "Activity details" at bounding box center [336, 310] width 5 height 5
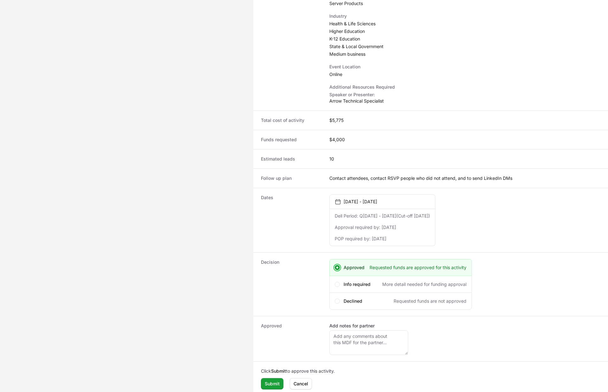
scroll to position [182, 0]
click at [274, 381] on span "Submit" at bounding box center [272, 382] width 15 height 8
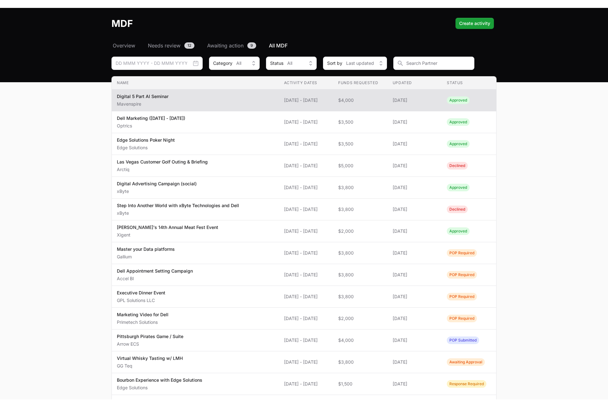
scroll to position [23, 0]
